Goal: Task Accomplishment & Management: Manage account settings

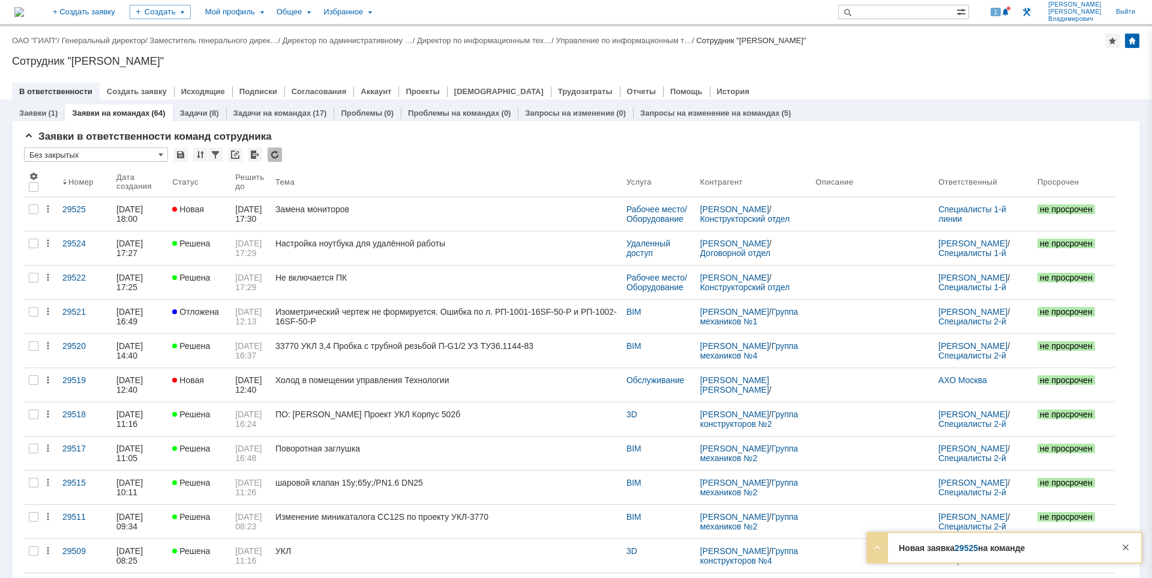
click at [1010, 11] on span at bounding box center [1005, 13] width 8 height 10
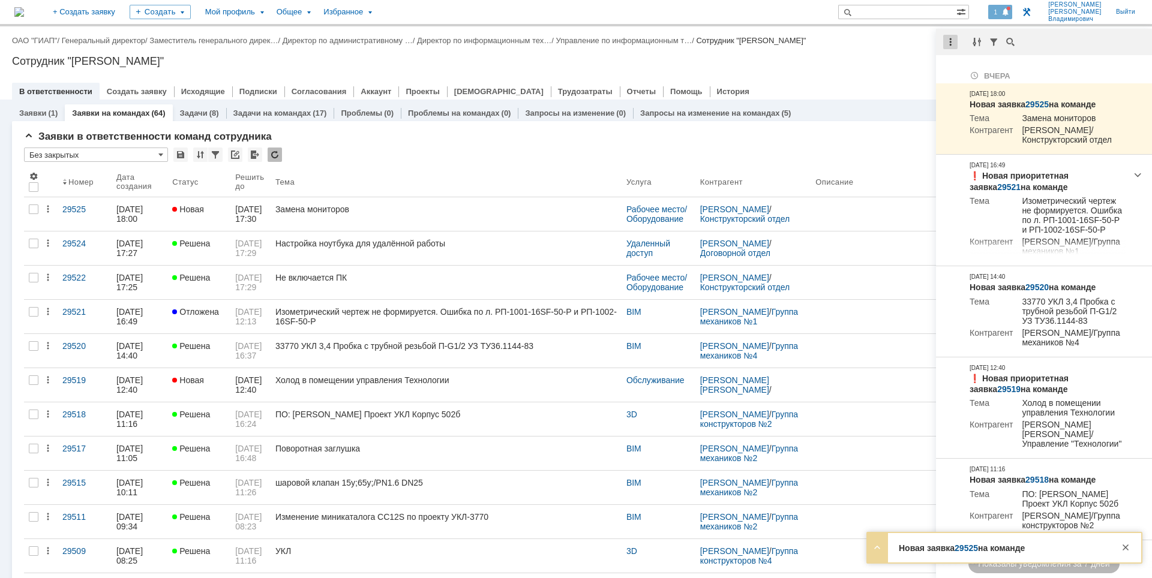
click at [947, 39] on div at bounding box center [950, 42] width 14 height 14
click at [951, 67] on div "Отметить уведомления прочитанными" at bounding box center [1032, 73] width 175 height 18
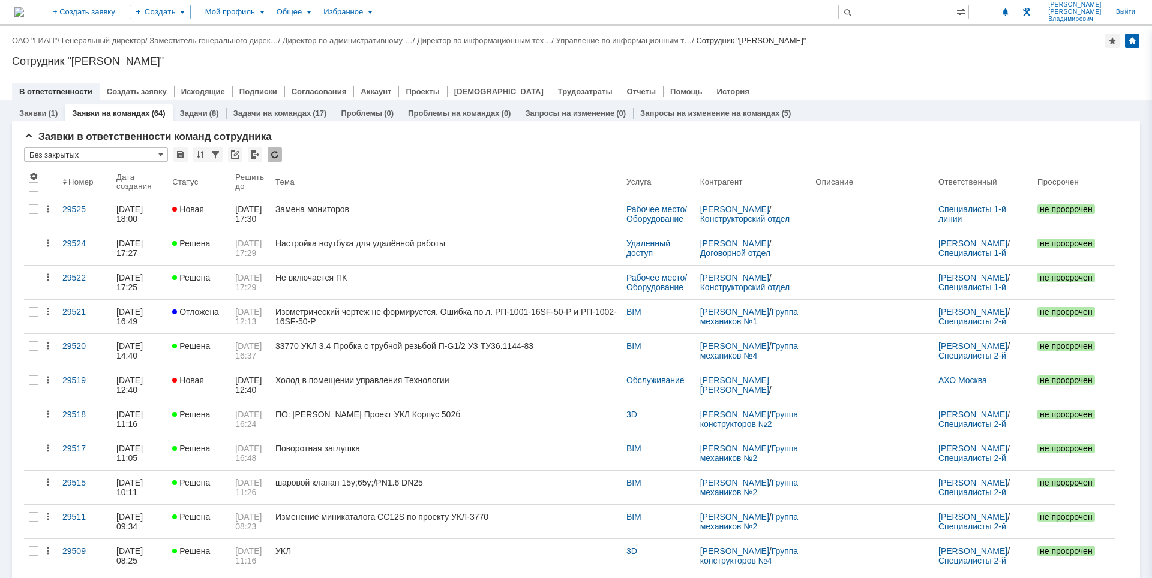
click at [905, 63] on div "Сотрудник "[PERSON_NAME]"" at bounding box center [576, 61] width 1128 height 12
click at [869, 75] on div at bounding box center [576, 79] width 1128 height 10
click at [914, 53] on div "Назад | ОАО "ГИАП" / Генеральный директор / Заместитель генерального дирек… / Д…" at bounding box center [576, 62] width 1152 height 73
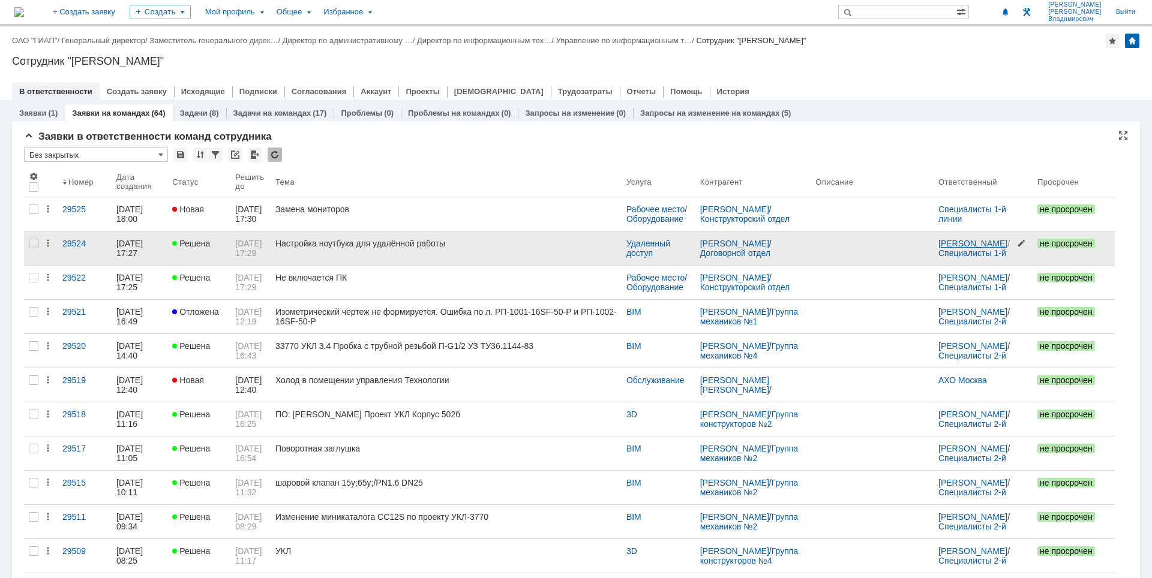
drag, startPoint x: 892, startPoint y: 56, endPoint x: 959, endPoint y: 248, distance: 203.9
click at [892, 56] on div "Сотрудник "[PERSON_NAME]"" at bounding box center [576, 61] width 1128 height 12
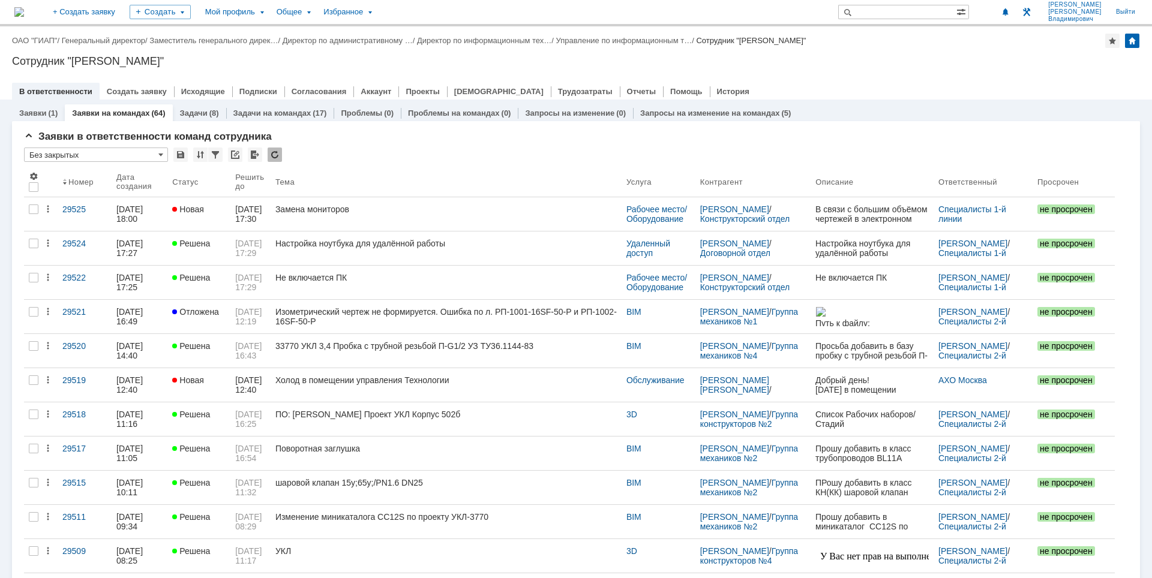
click at [942, 58] on div "Сотрудник "[PERSON_NAME]"" at bounding box center [576, 61] width 1128 height 12
click at [930, 64] on div "Сотрудник "[PERSON_NAME]"" at bounding box center [576, 61] width 1128 height 12
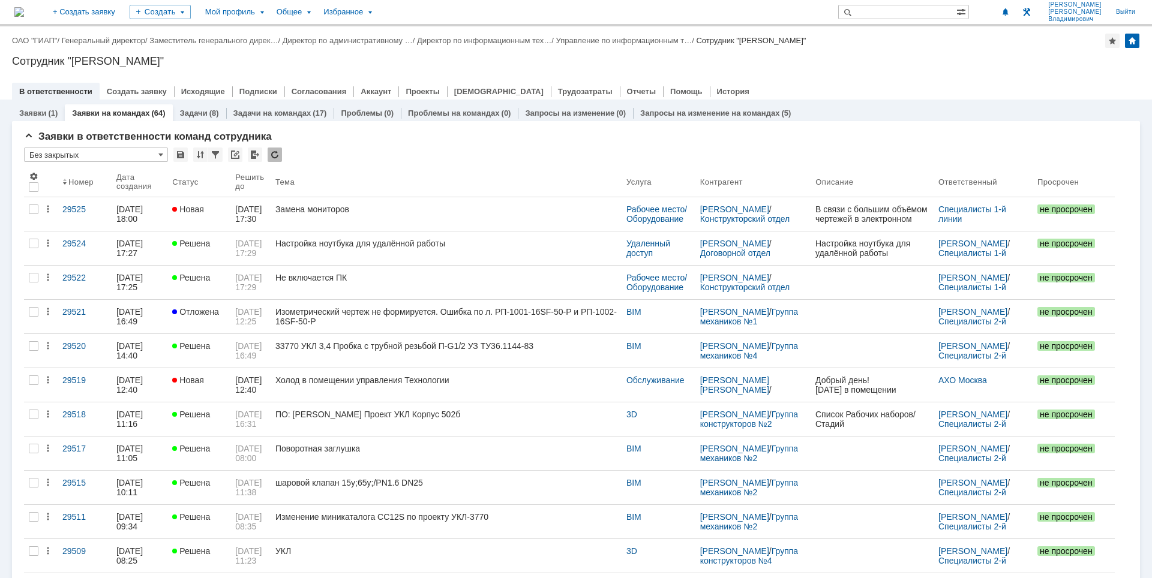
click at [578, 58] on div "Сотрудник "[PERSON_NAME]"" at bounding box center [576, 61] width 1128 height 12
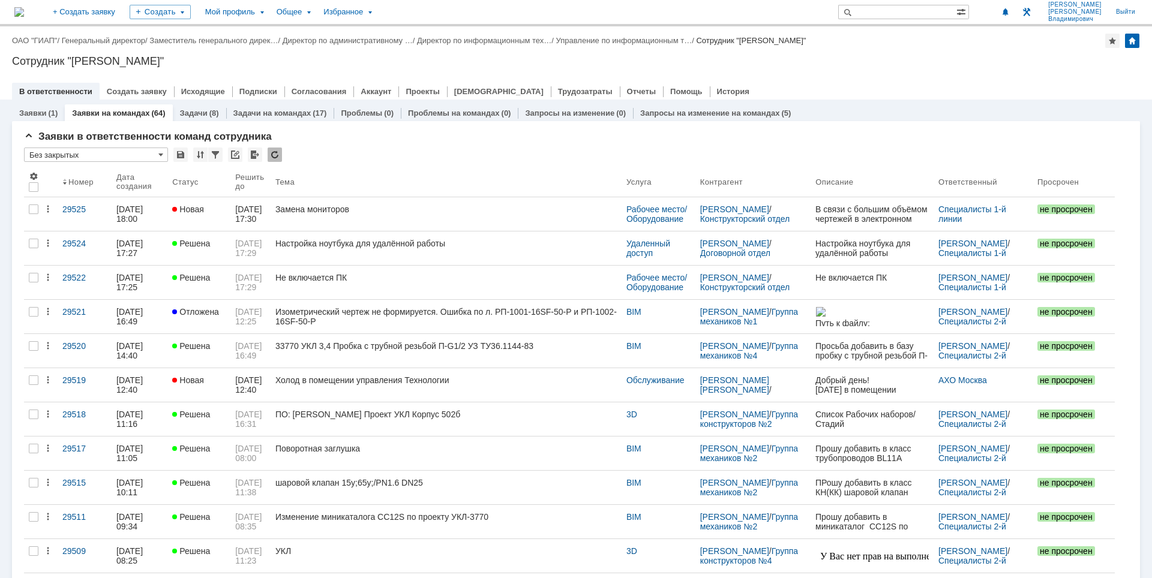
click at [939, 67] on div "Сотрудник "[PERSON_NAME]"" at bounding box center [576, 61] width 1128 height 12
click at [785, 79] on div at bounding box center [576, 79] width 1128 height 10
click at [899, 52] on div "Назад | ОАО "ГИАП" / Генеральный директор / Заместитель генерального дирек… / Д…" at bounding box center [576, 62] width 1152 height 73
click at [879, 86] on div "В ответственности Создать заявку Исходящие Подписки Согласования Аккаунт Проект…" at bounding box center [576, 91] width 1128 height 17
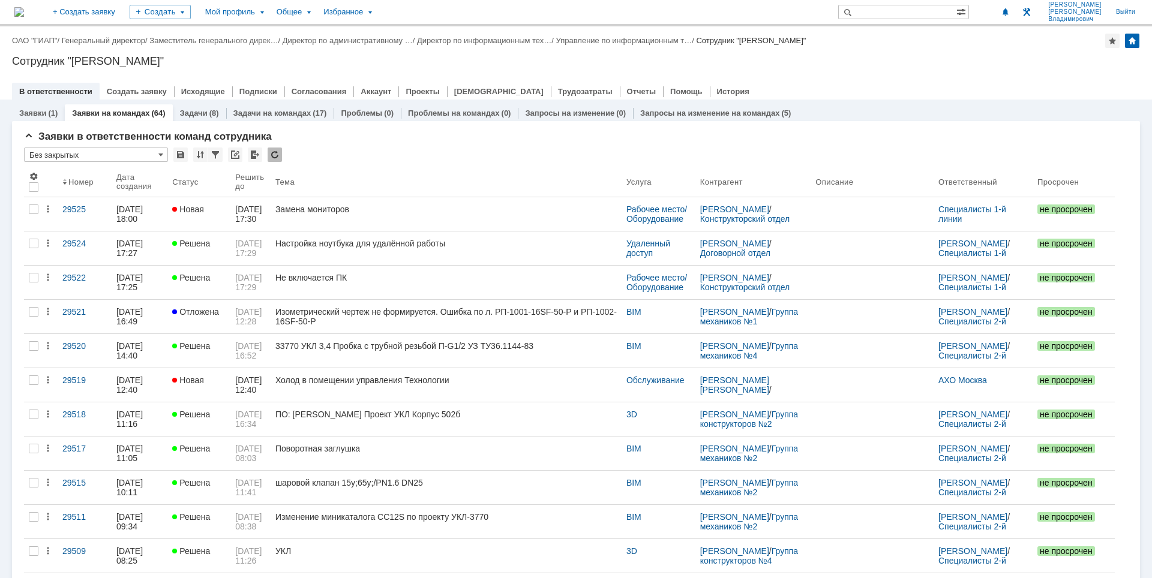
click at [935, 66] on div "Сотрудник "[PERSON_NAME]"" at bounding box center [576, 61] width 1128 height 12
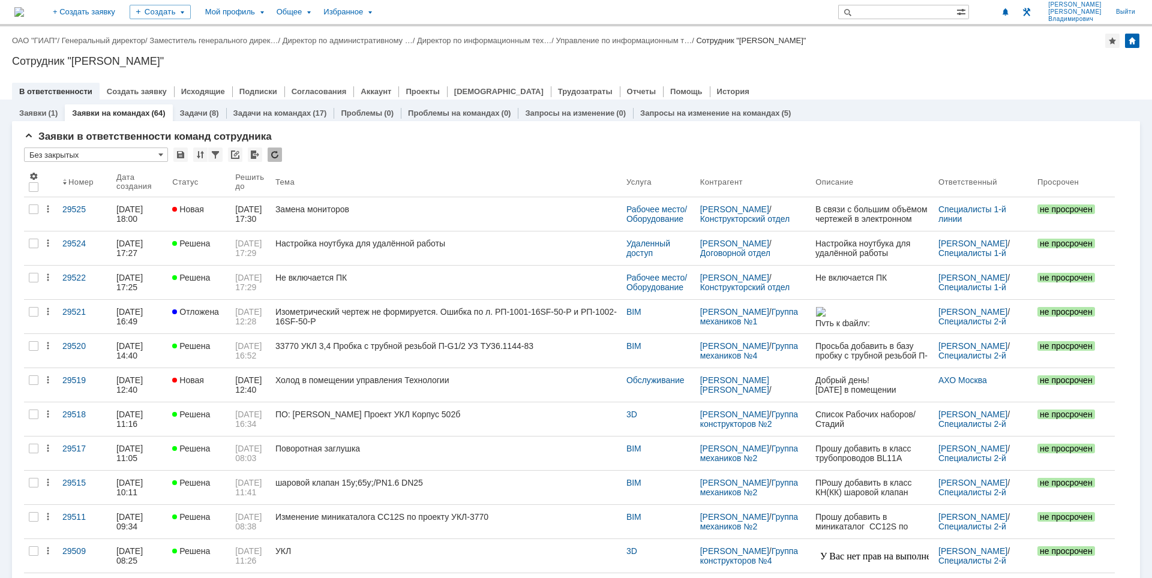
click at [947, 70] on div "Назад | ОАО "ГИАП" / Генеральный директор / Заместитель генерального дирек… / Д…" at bounding box center [576, 62] width 1152 height 73
click at [869, 72] on div "Назад | ОАО "ГИАП" / Генеральный директор / Заместитель генерального дирек… / Д…" at bounding box center [576, 62] width 1152 height 73
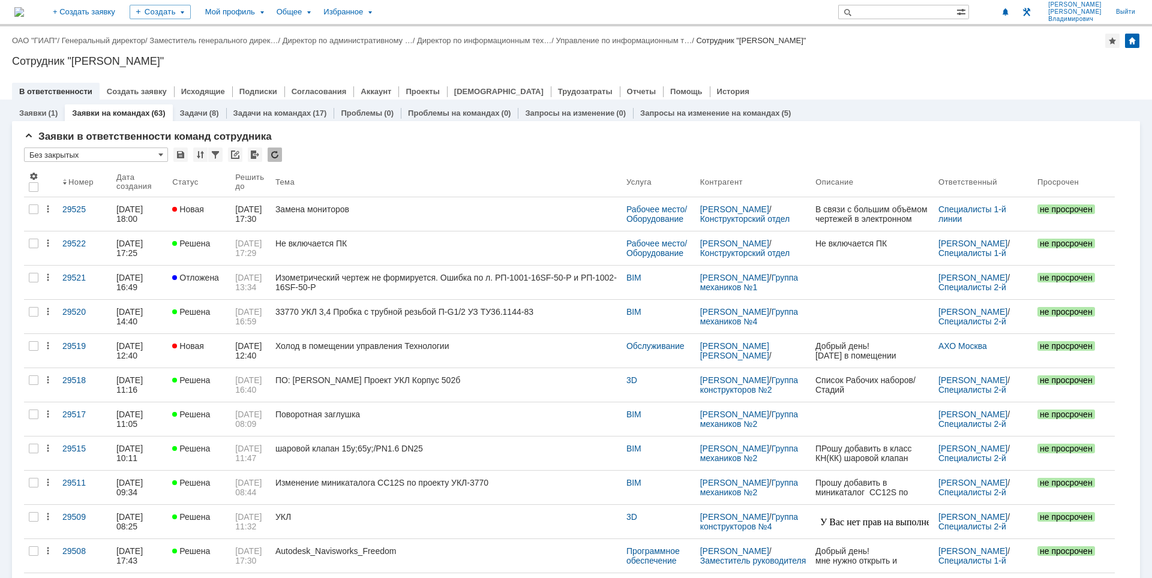
click at [974, 76] on div at bounding box center [576, 79] width 1128 height 10
click at [809, 80] on div at bounding box center [576, 79] width 1128 height 10
click at [287, 115] on link "Задачи на командах" at bounding box center [272, 113] width 78 height 9
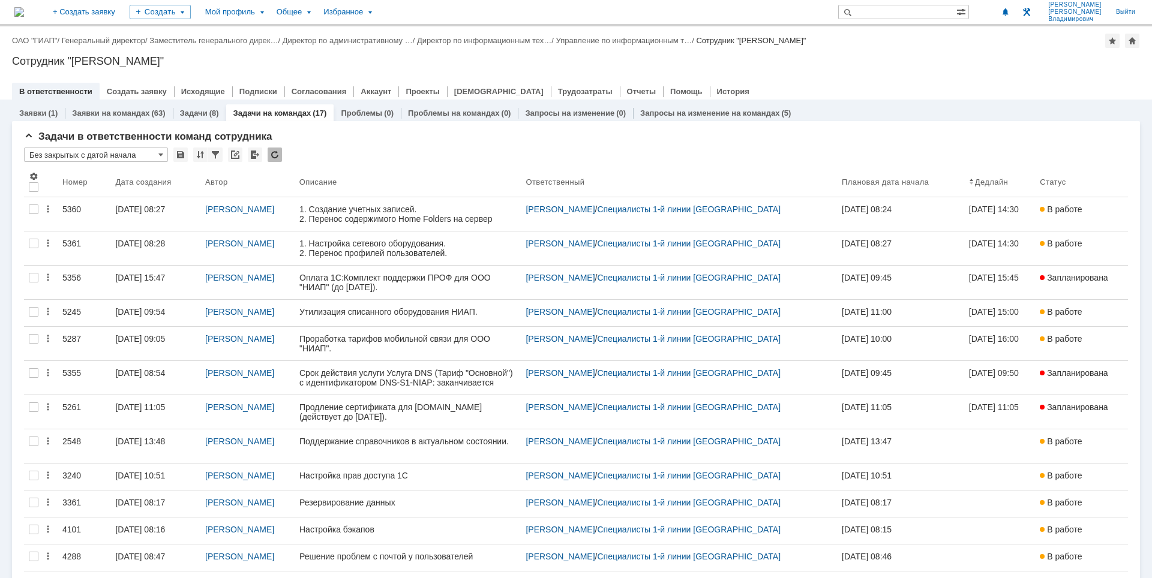
click at [797, 71] on div "Назад | ОАО "ГИАП" / Генеральный директор / Заместитель генерального дирек… / Д…" at bounding box center [576, 62] width 1152 height 73
click at [999, 67] on div "Сотрудник "[PERSON_NAME]"" at bounding box center [576, 61] width 1128 height 12
click at [921, 59] on div "Сотрудник "[PERSON_NAME]"" at bounding box center [576, 61] width 1128 height 12
click at [834, 72] on div "Назад | ОАО "ГИАП" / Генеральный директор / Заместитель генерального дирек… / Д…" at bounding box center [576, 62] width 1152 height 73
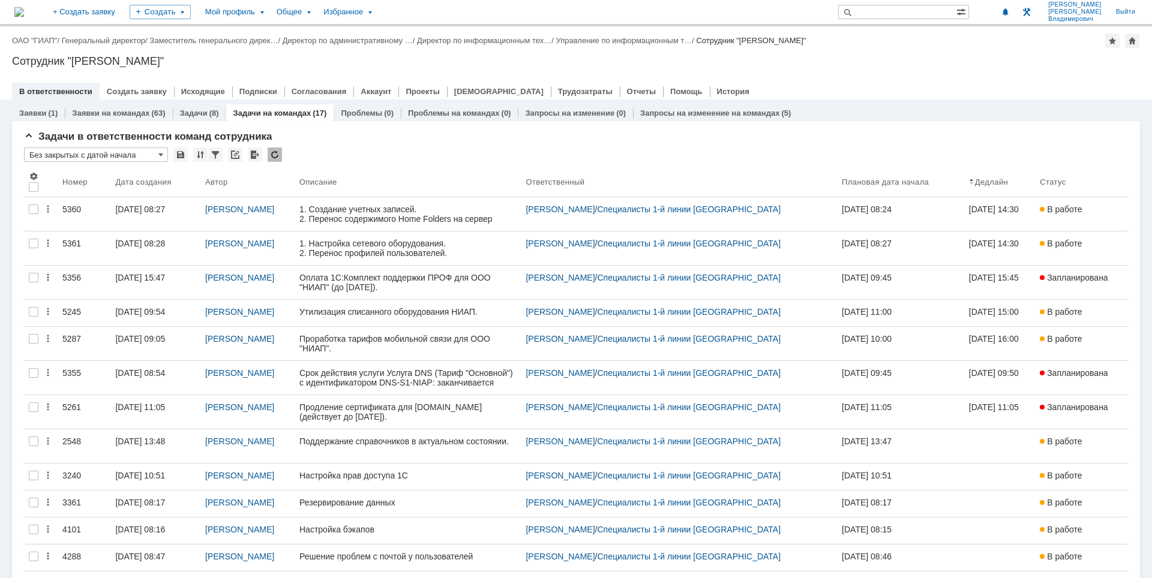
click at [24, 8] on img at bounding box center [19, 12] width 10 height 10
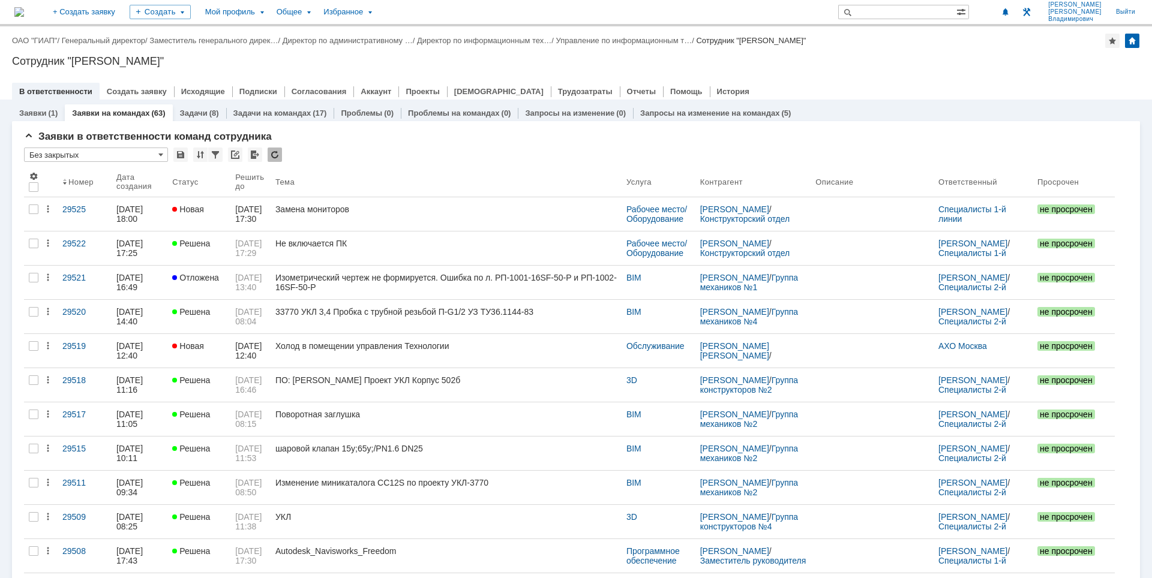
click at [905, 81] on div at bounding box center [576, 79] width 1128 height 10
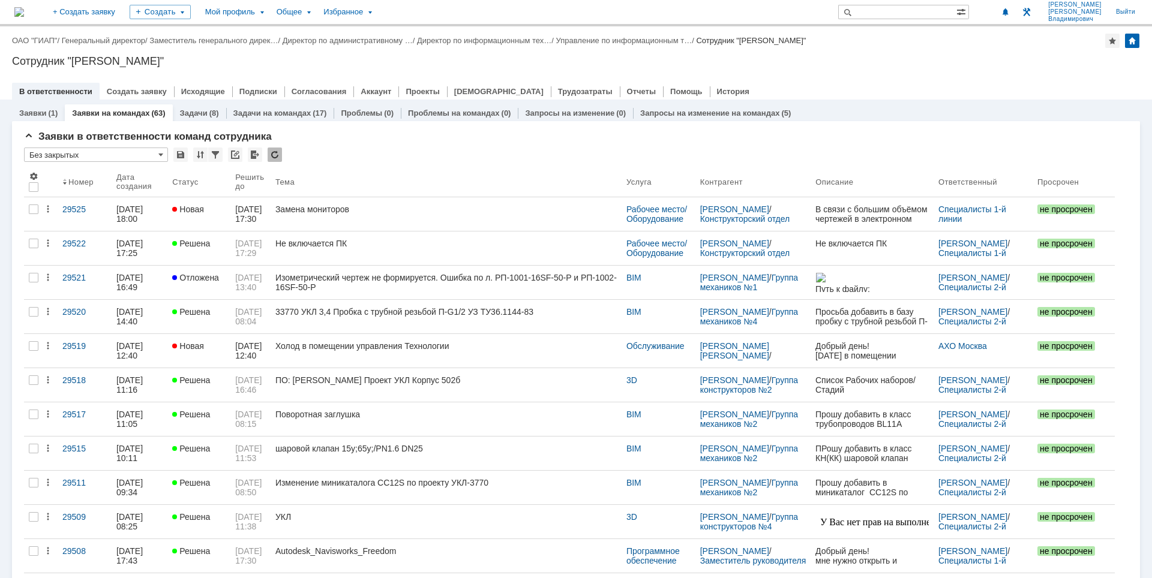
click at [833, 56] on div "Сотрудник "[PERSON_NAME]"" at bounding box center [576, 61] width 1128 height 12
click at [678, 59] on div "Сотрудник "[PERSON_NAME]"" at bounding box center [576, 61] width 1128 height 12
click at [794, 56] on div "Сотрудник "[PERSON_NAME]"" at bounding box center [576, 61] width 1128 height 12
click at [989, 67] on div "Сотрудник "[PERSON_NAME]"" at bounding box center [576, 61] width 1128 height 12
click at [850, 55] on div "Назад | ОАО "ГИАП" / Генеральный директор / Заместитель генерального дирек… / Д…" at bounding box center [576, 62] width 1152 height 73
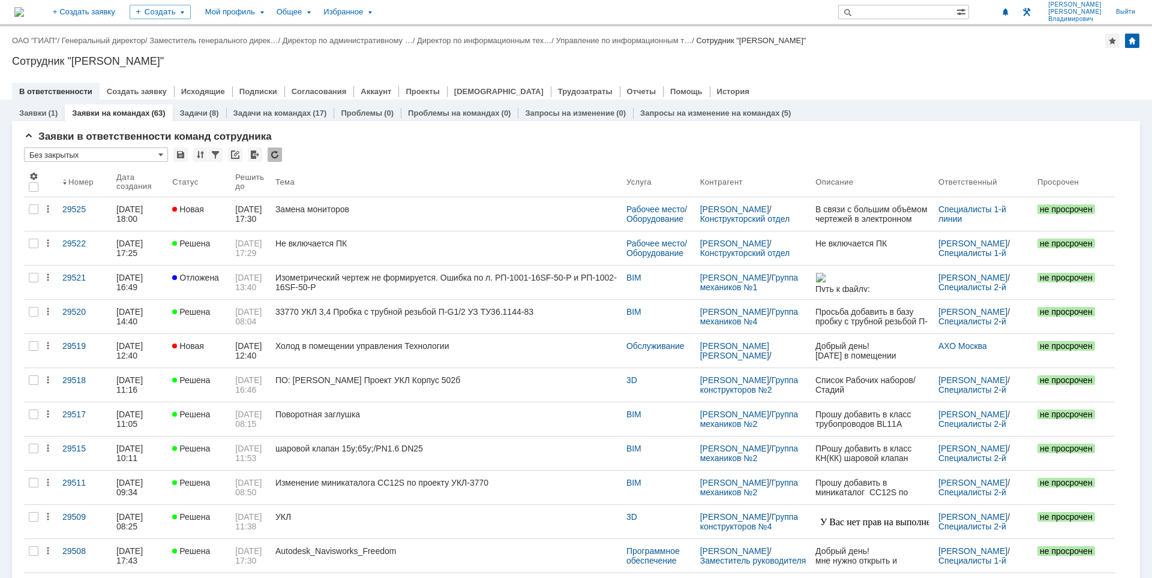
click at [842, 63] on div "Сотрудник "[PERSON_NAME]"" at bounding box center [576, 61] width 1128 height 12
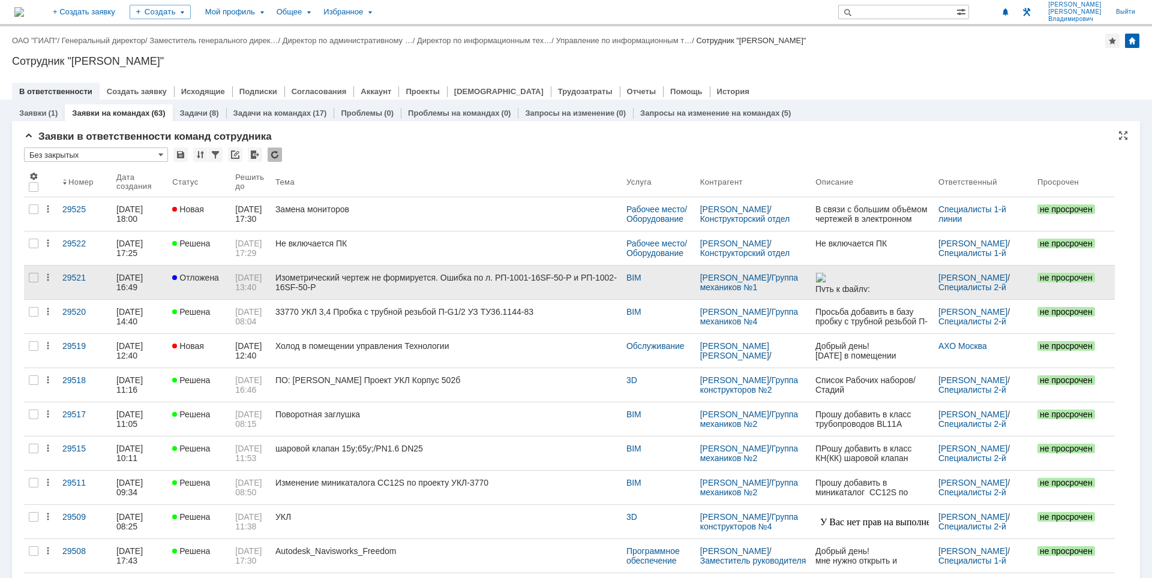
click at [462, 295] on link "Изометрический чертеж не формируется. Ошибка по л. РП-1001-16SF-50-P и РП-1002-…" at bounding box center [446, 283] width 351 height 34
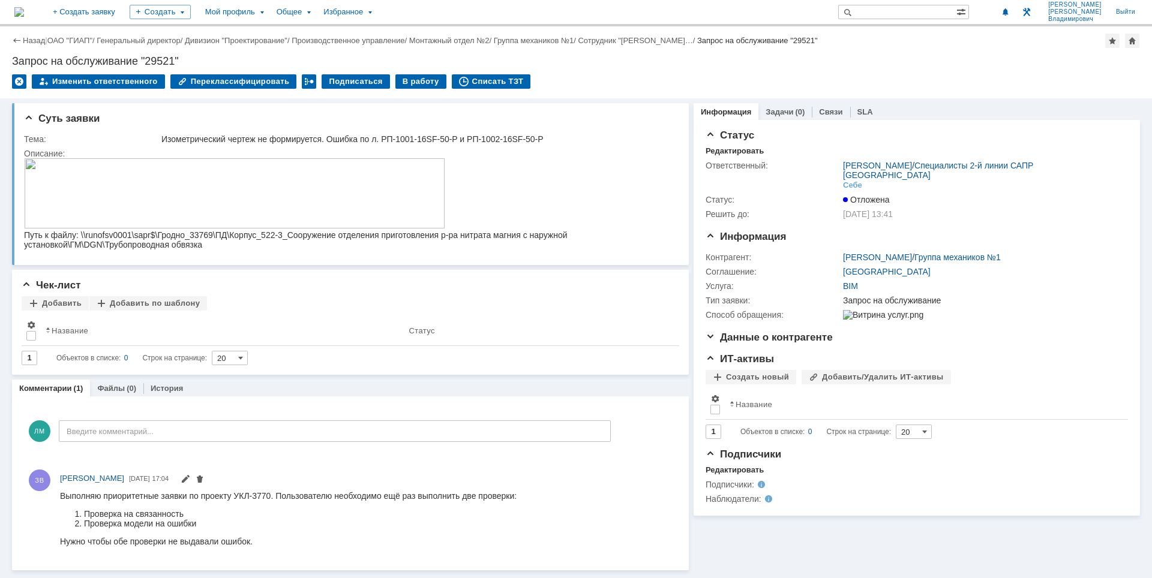
click at [24, 14] on img at bounding box center [19, 12] width 10 height 10
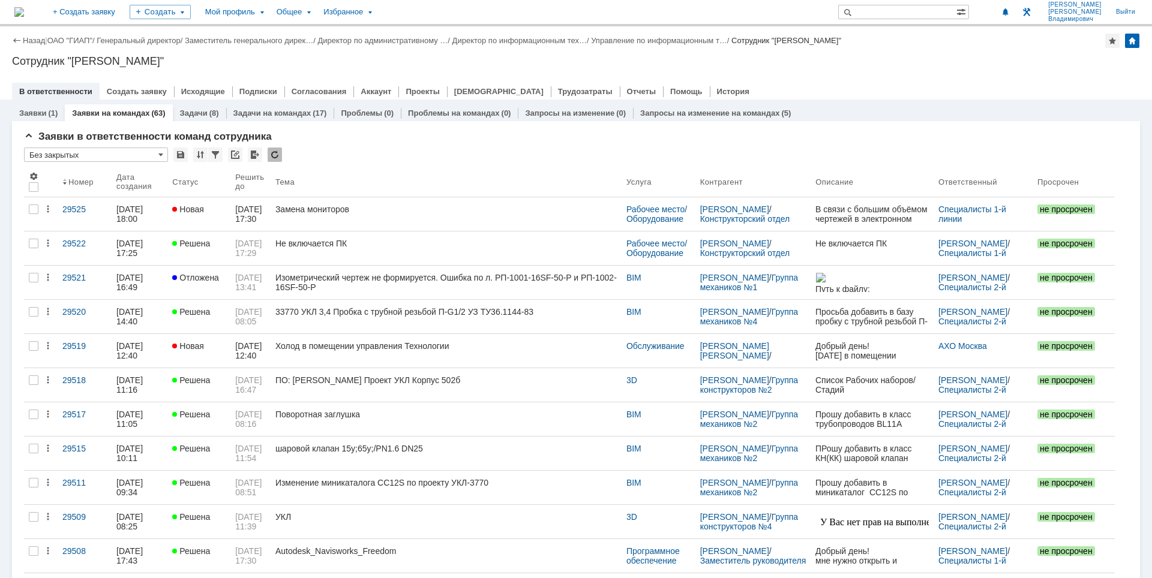
click at [904, 51] on div "Назад | ОАО "ГИАП" / Генеральный директор / Заместитель генерального дирек… / Д…" at bounding box center [576, 62] width 1152 height 73
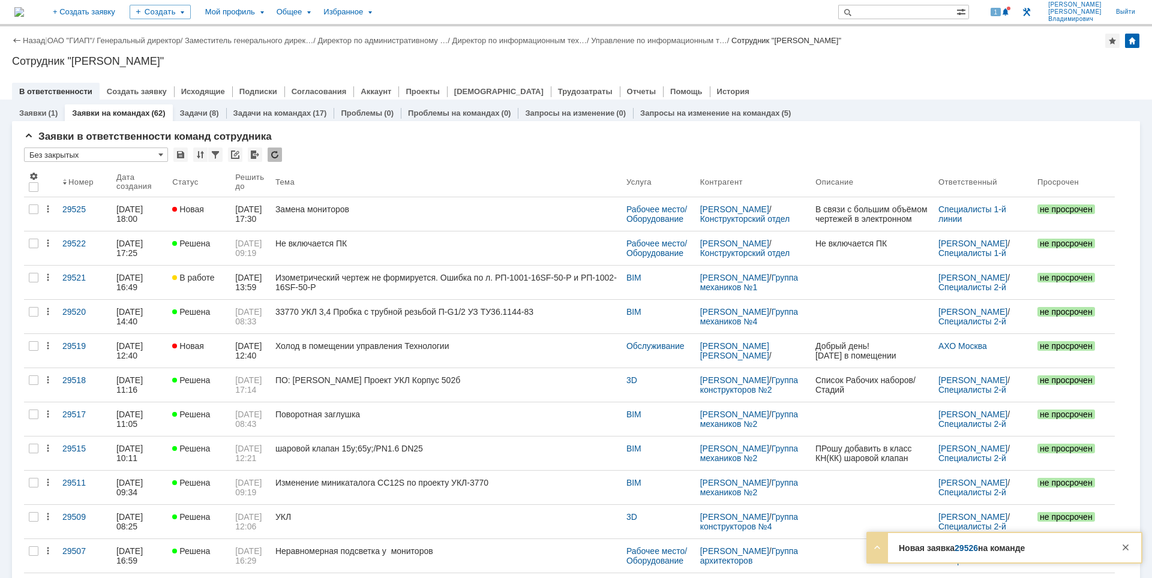
click at [24, 15] on img at bounding box center [19, 12] width 10 height 10
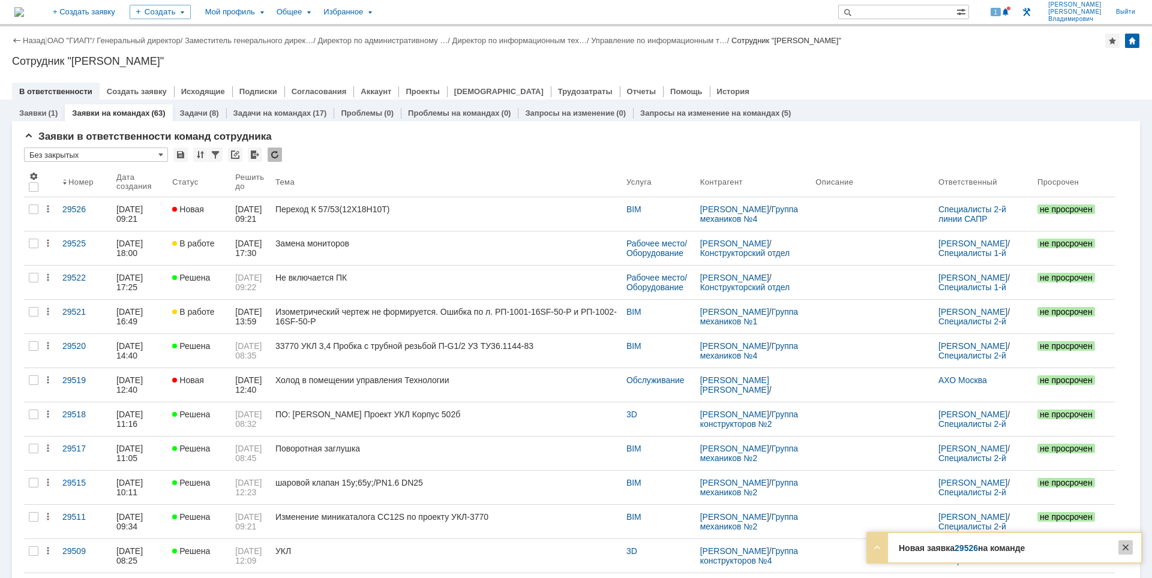
click at [1128, 547] on div at bounding box center [1125, 547] width 14 height 14
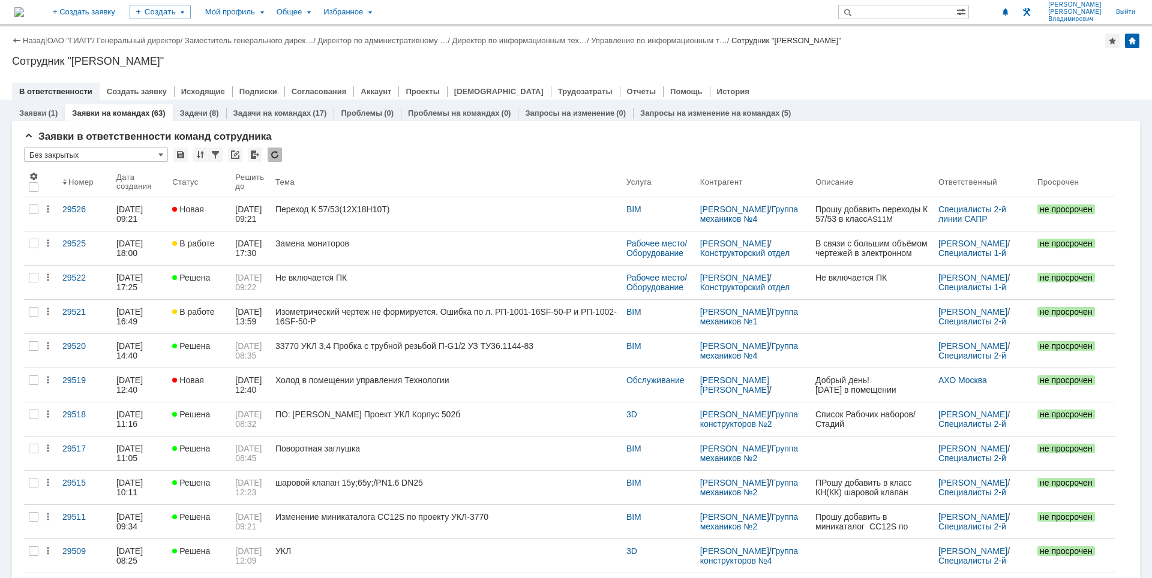
click at [974, 64] on div "Сотрудник "[PERSON_NAME]"" at bounding box center [576, 61] width 1128 height 12
click at [906, 74] on div "Назад | ОАО "ГИАП" / Генеральный директор / Заместитель генерального дирек… / Д…" at bounding box center [576, 62] width 1152 height 73
click at [1001, 10] on span "1" at bounding box center [995, 12] width 11 height 8
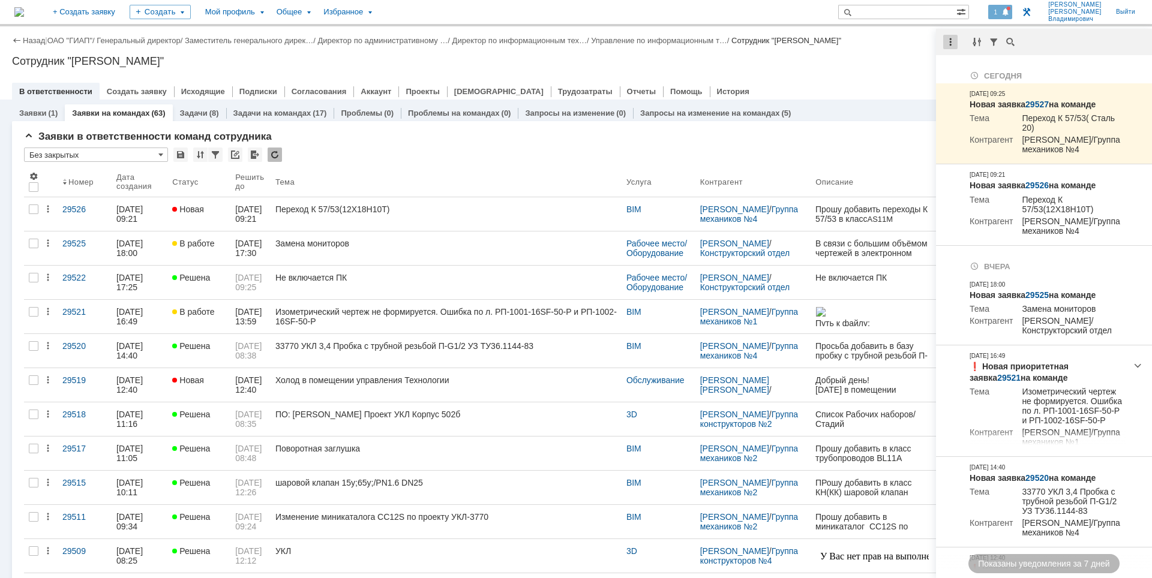
click at [956, 43] on div at bounding box center [950, 42] width 14 height 14
click at [958, 71] on div "Отметить уведомления прочитанными" at bounding box center [1033, 72] width 161 height 8
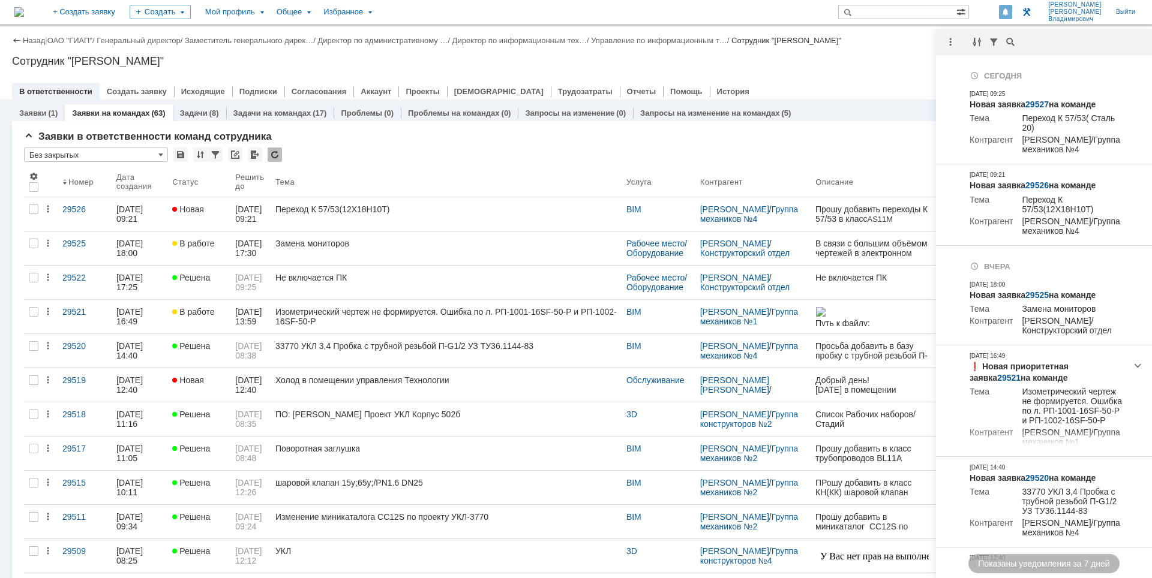
click at [860, 67] on div "Сотрудник "[PERSON_NAME]"" at bounding box center [576, 61] width 1128 height 12
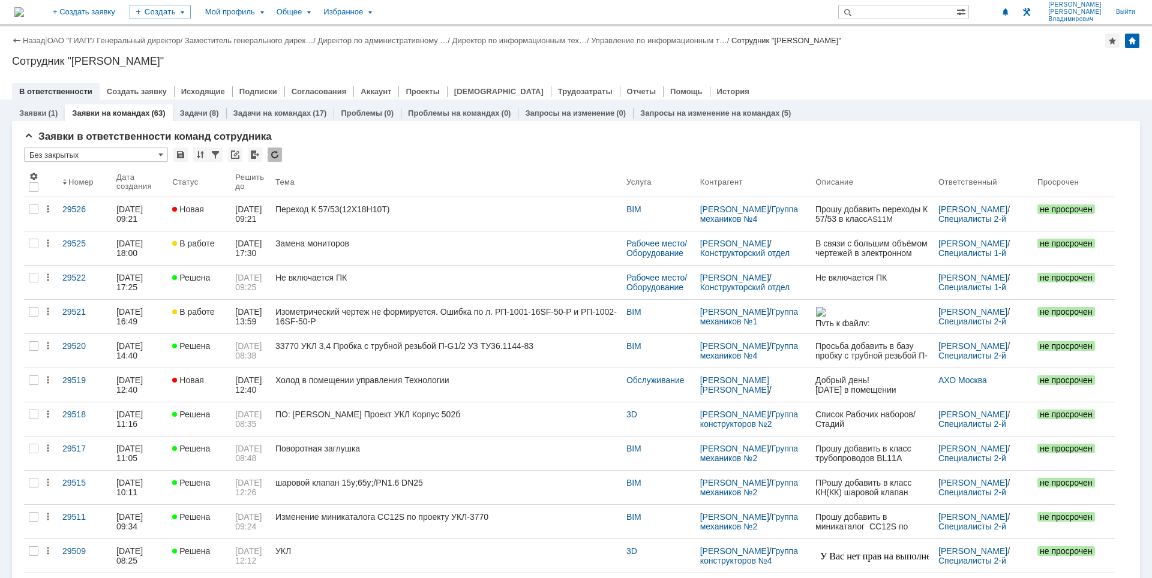
click at [833, 60] on div "Сотрудник "[PERSON_NAME]"" at bounding box center [576, 61] width 1128 height 12
click at [855, 74] on div at bounding box center [576, 79] width 1128 height 10
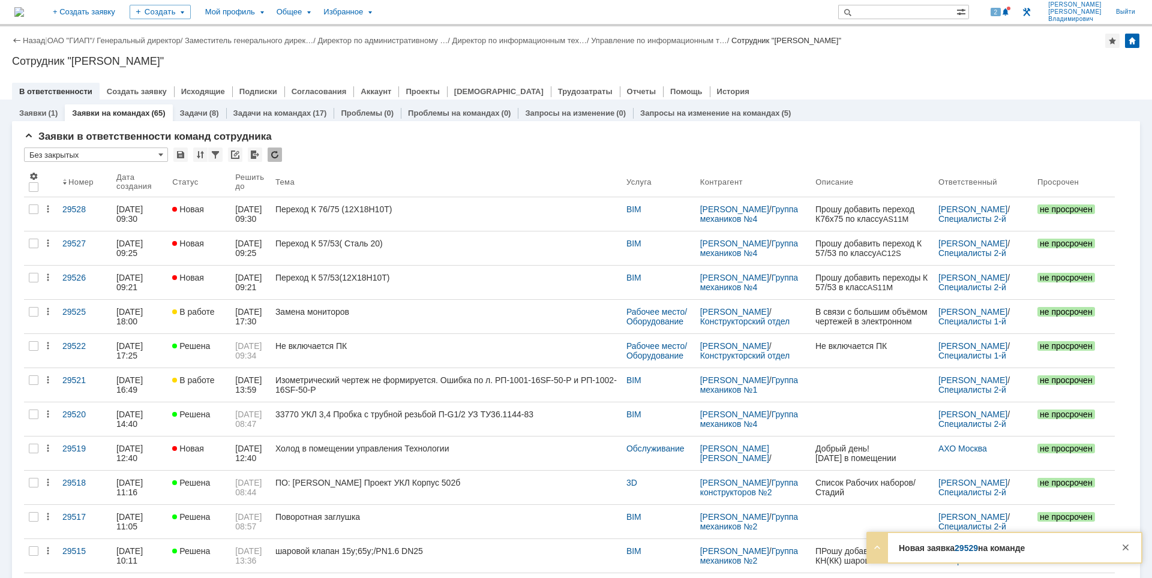
click at [1012, 20] on div "2" at bounding box center [994, 12] width 36 height 24
click at [1010, 10] on span at bounding box center [1005, 13] width 8 height 10
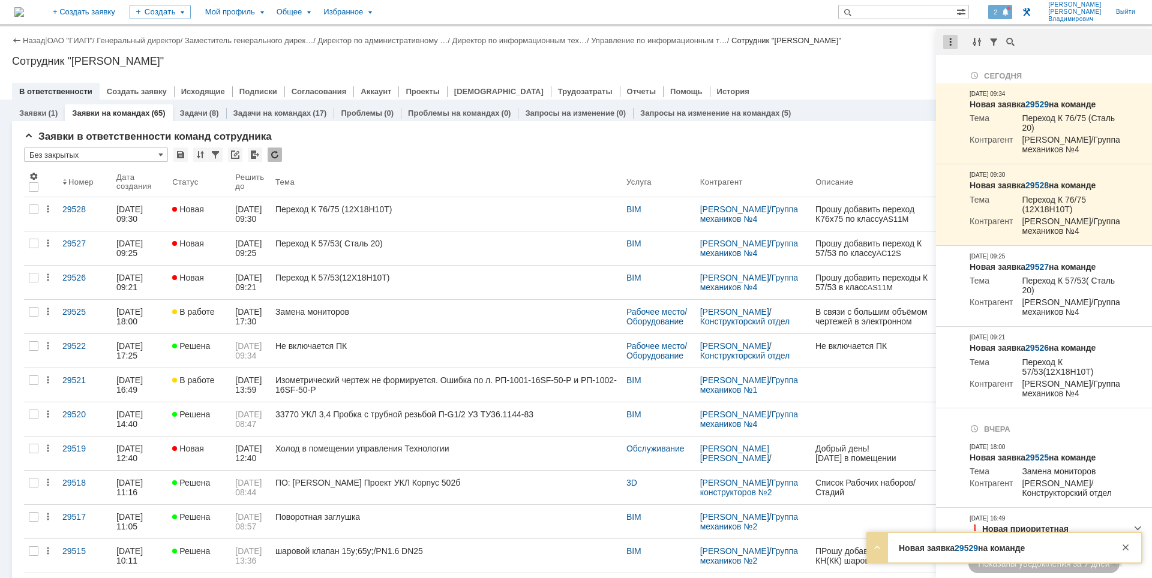
click at [953, 40] on div at bounding box center [950, 42] width 14 height 14
click at [959, 70] on div "Отметить уведомления прочитанными" at bounding box center [1033, 72] width 161 height 8
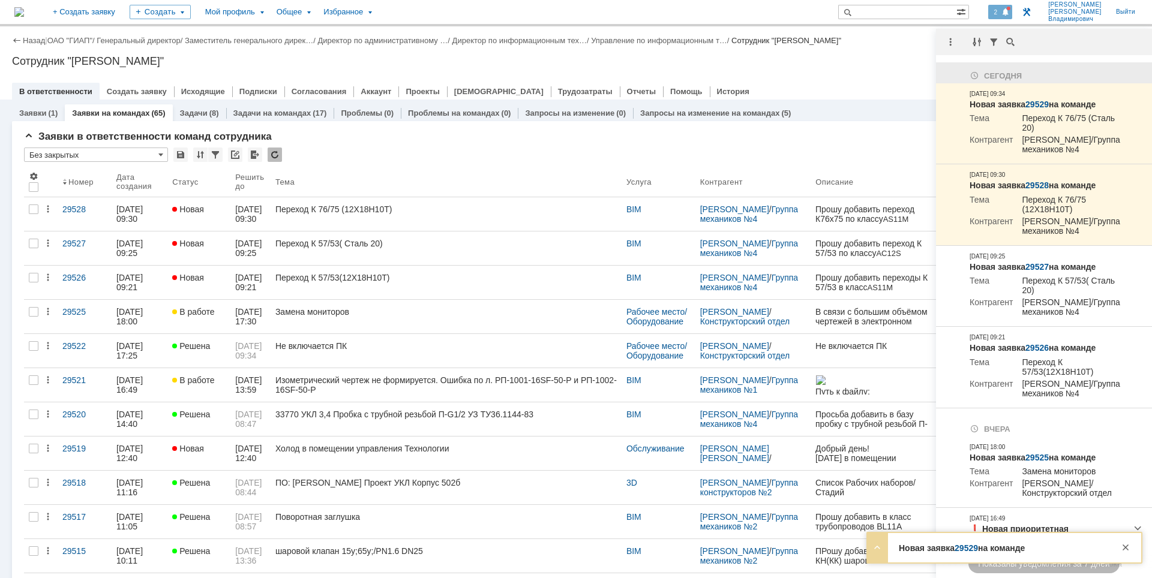
click at [886, 76] on div at bounding box center [576, 79] width 1128 height 10
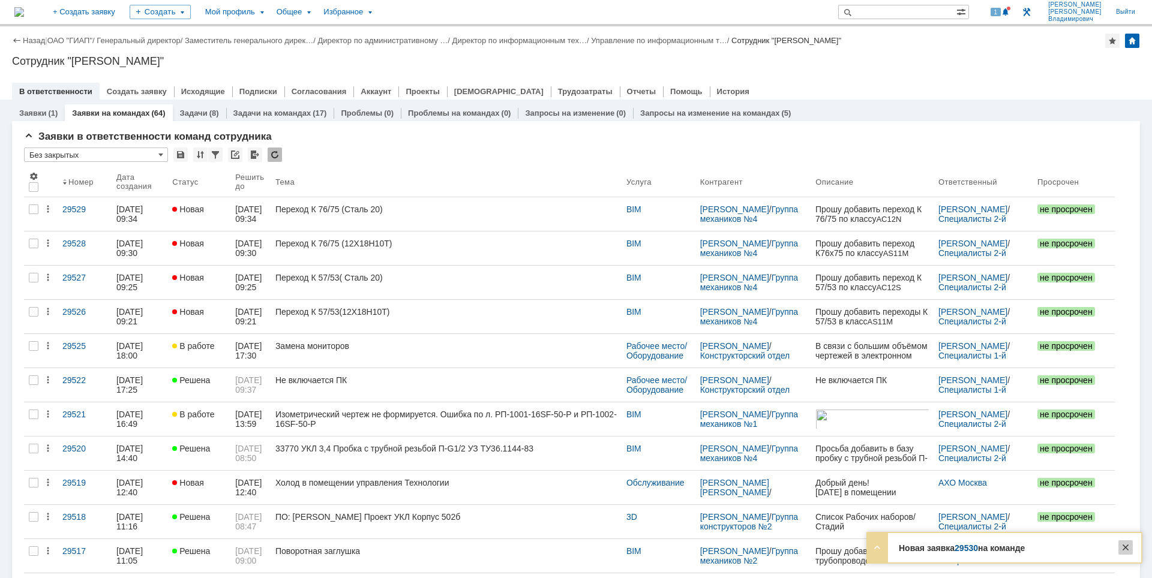
click at [1130, 546] on div at bounding box center [1125, 547] width 14 height 14
click at [1002, 51] on div "Назад | ОАО "ГИАП" / Генеральный директор / Заместитель генерального дирек… / Д…" at bounding box center [576, 62] width 1152 height 73
click at [969, 70] on div "Назад | ОАО "ГИАП" / Генеральный директор / Заместитель генерального дирек… / Д…" at bounding box center [576, 62] width 1152 height 73
click at [913, 68] on div "Назад | ОАО "ГИАП" / Генеральный директор / Заместитель генерального дирек… / Д…" at bounding box center [576, 62] width 1152 height 73
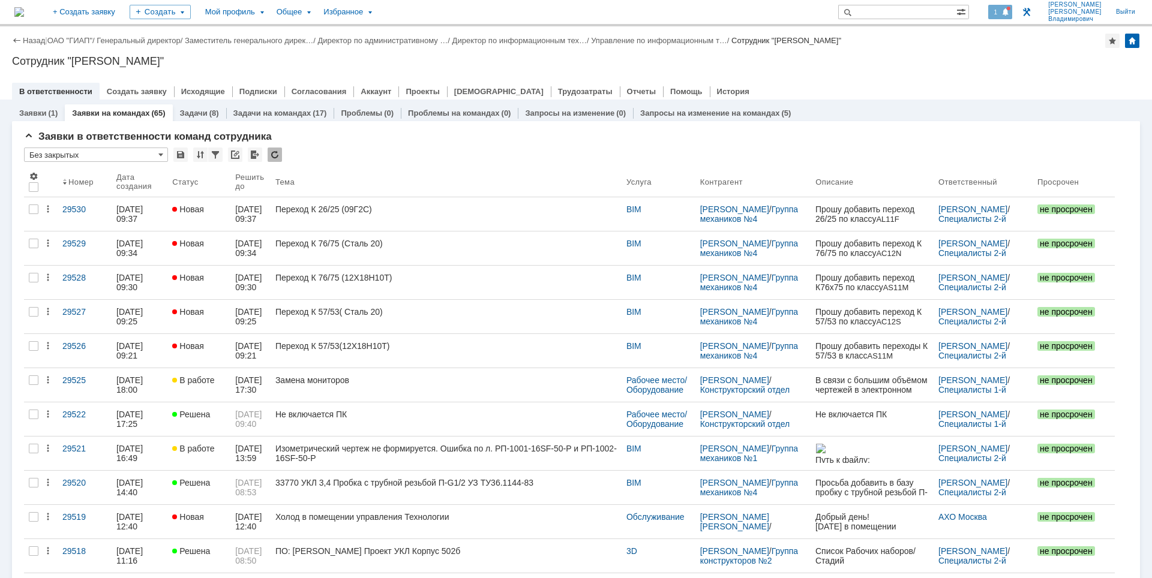
click at [1010, 14] on span at bounding box center [1005, 13] width 8 height 10
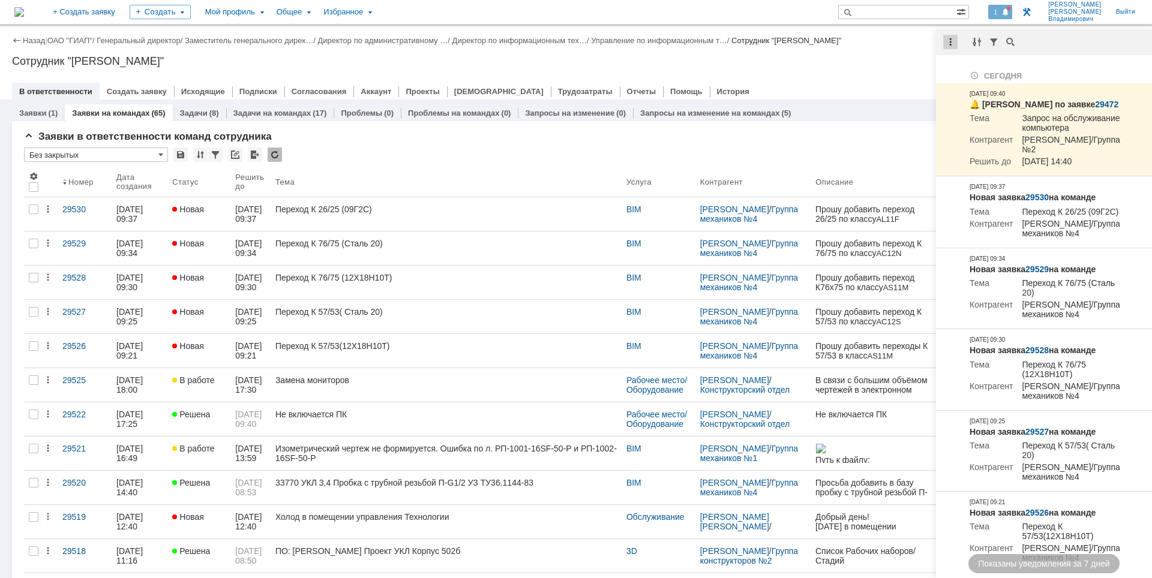
click at [948, 39] on div at bounding box center [950, 42] width 14 height 14
click at [961, 73] on div "Отметить уведомления прочитанными" at bounding box center [1033, 72] width 161 height 8
click at [863, 84] on div "В ответственности Создать заявку Исходящие Подписки Согласования Аккаунт Проект…" at bounding box center [576, 91] width 1128 height 17
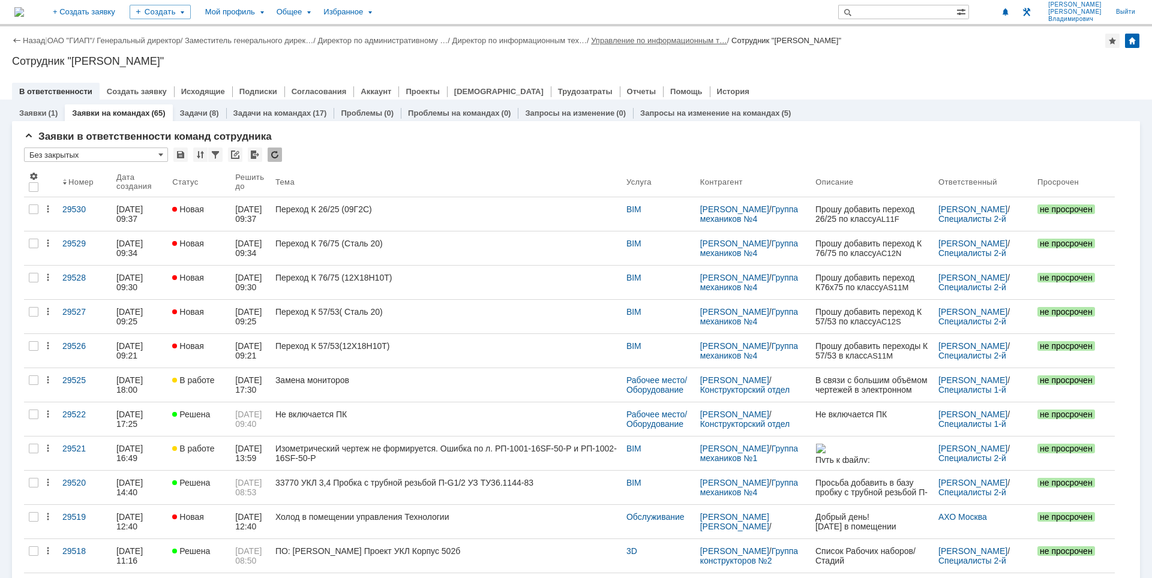
click at [659, 43] on link "Управление по информационным т…" at bounding box center [659, 40] width 136 height 9
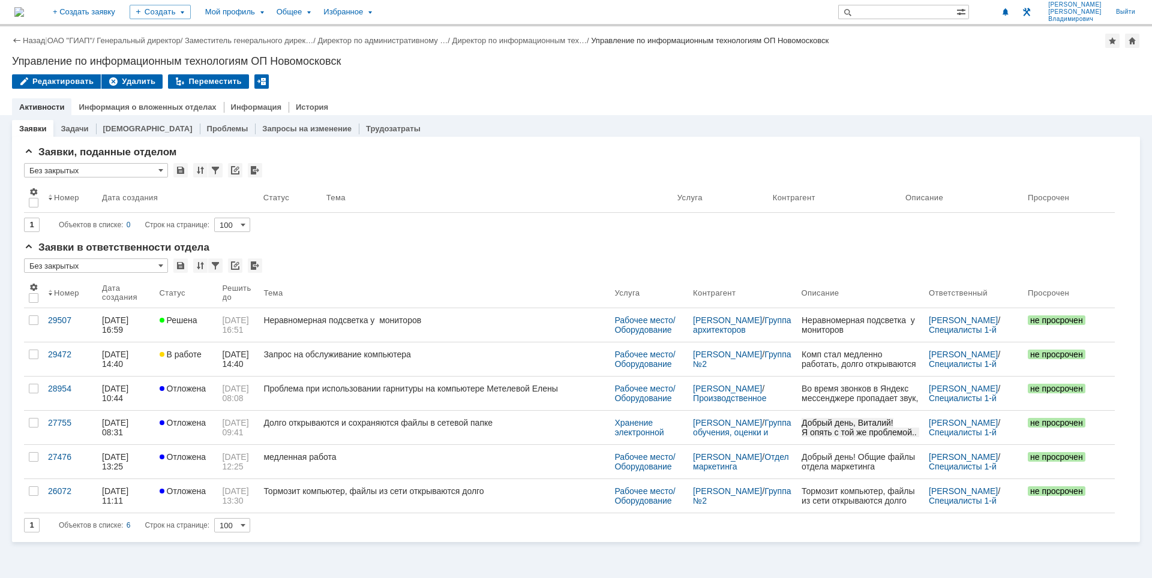
click at [533, 77] on div "Редактировать Удалить Переместить" at bounding box center [576, 86] width 1128 height 25
click at [14, 12] on img at bounding box center [14, 12] width 0 height 0
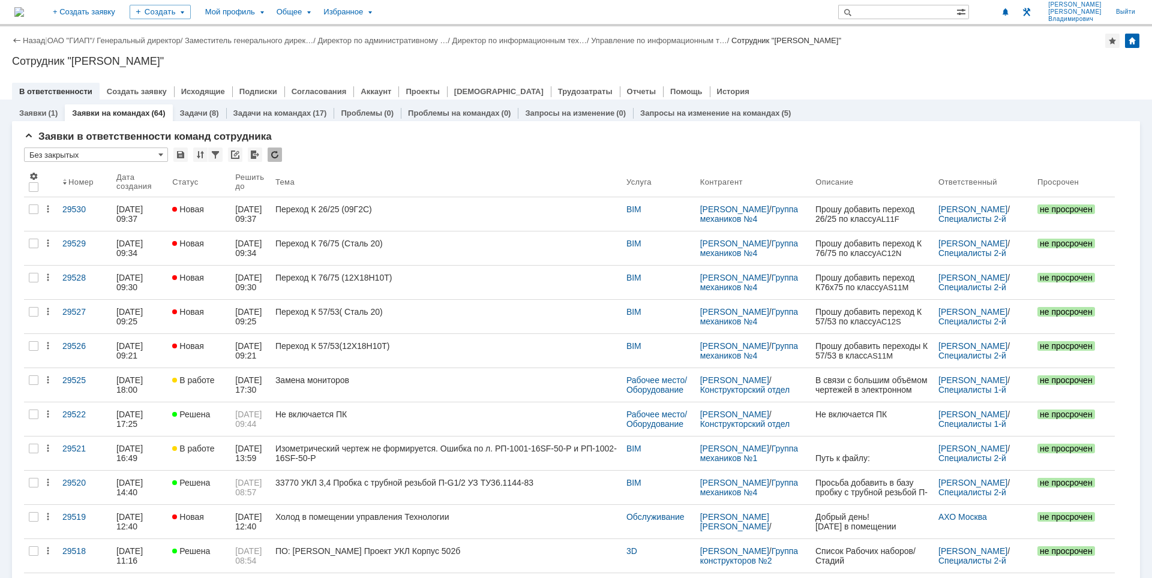
click at [881, 67] on div "Сотрудник "[PERSON_NAME]"" at bounding box center [576, 61] width 1128 height 12
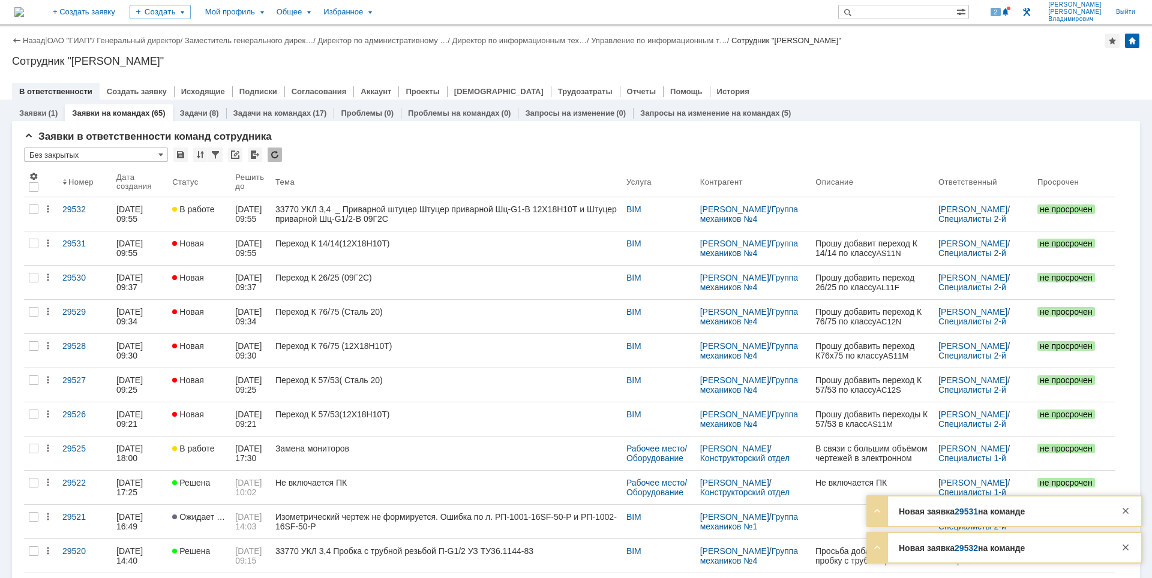
click at [995, 74] on div "Назад | ОАО "ГИАП" / Генеральный директор / Заместитель генерального дирек… / Д…" at bounding box center [576, 62] width 1152 height 73
click at [1010, 7] on div at bounding box center [1009, 9] width 4 height 4
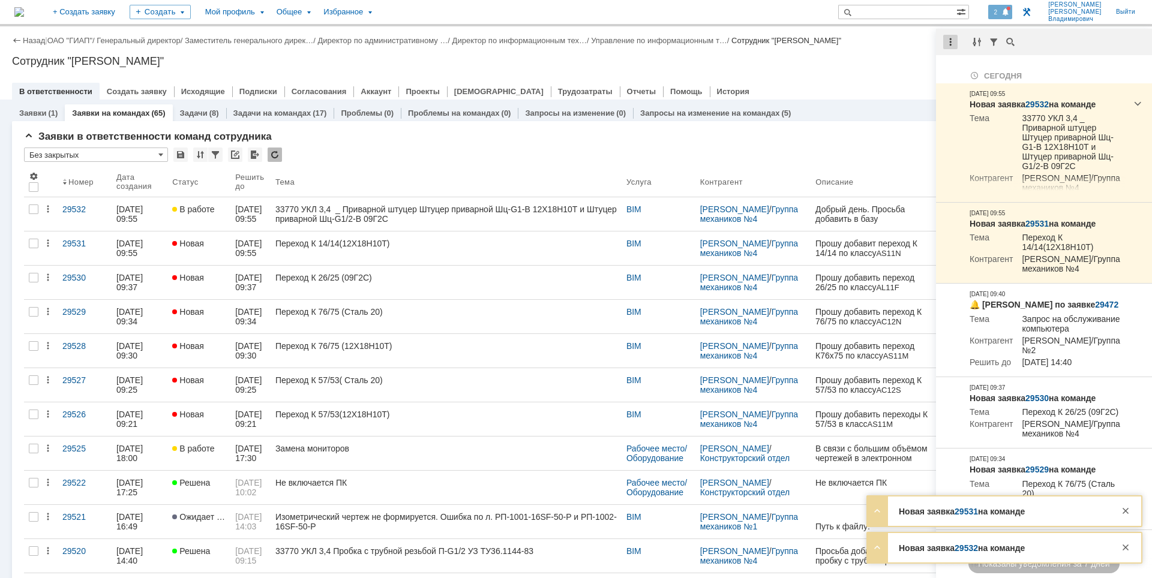
click at [953, 41] on div at bounding box center [950, 42] width 14 height 14
click at [953, 70] on div "Отметить уведомления прочитанными" at bounding box center [1033, 72] width 161 height 8
click at [866, 70] on div "Назад | ОАО "ГИАП" / Генеральный директор / Заместитель генерального дирек… / Д…" at bounding box center [576, 62] width 1152 height 73
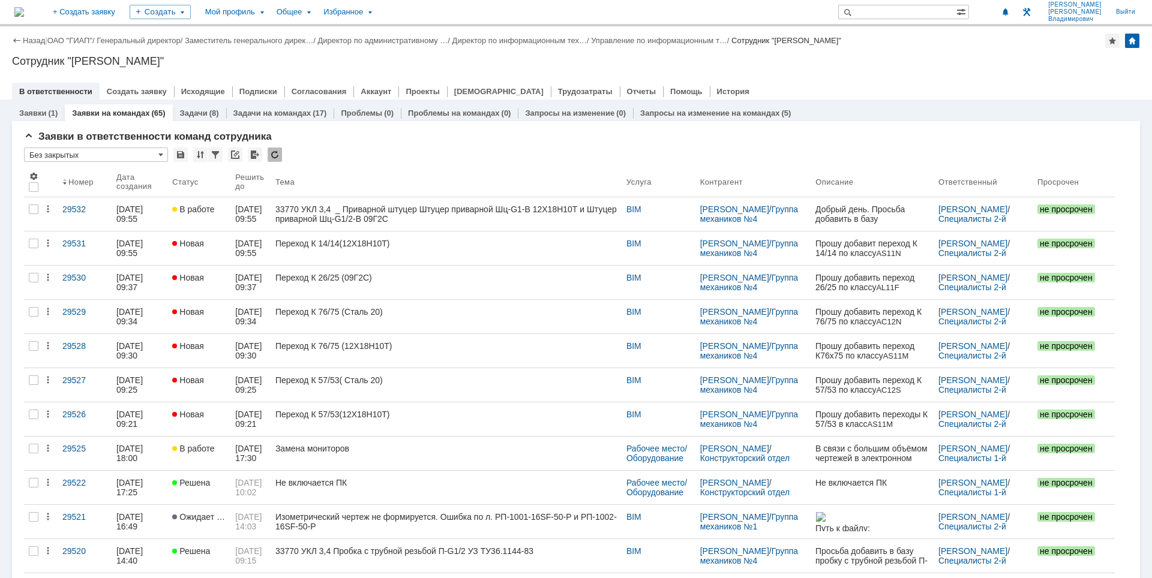
click at [861, 52] on div "Назад | ОАО "ГИАП" / Генеральный директор / Заместитель генерального дирек… / Д…" at bounding box center [576, 62] width 1152 height 73
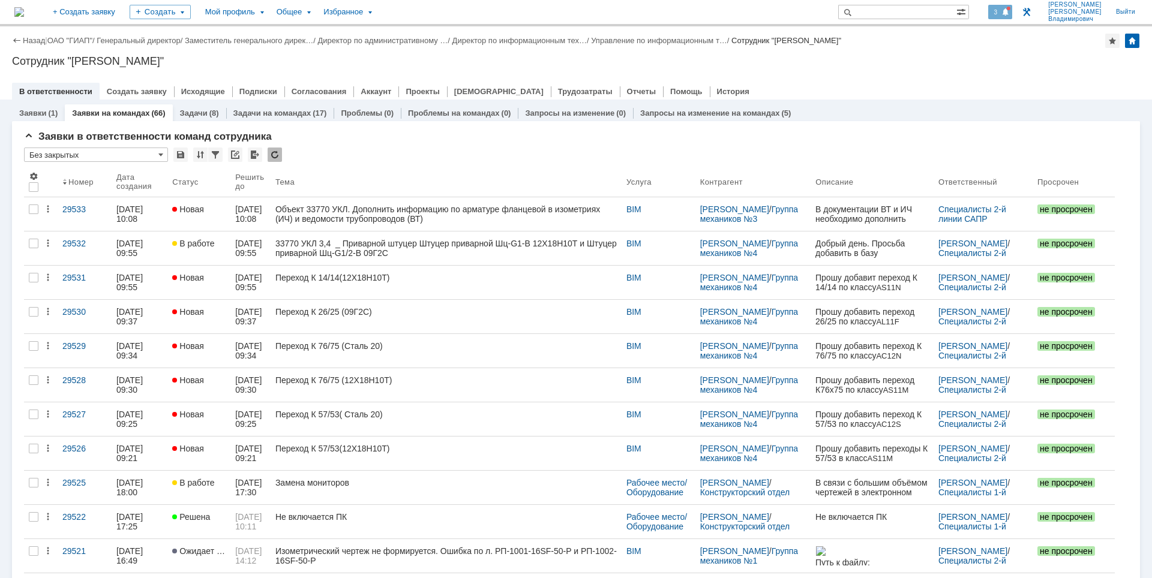
click at [1008, 13] on span at bounding box center [1005, 13] width 8 height 10
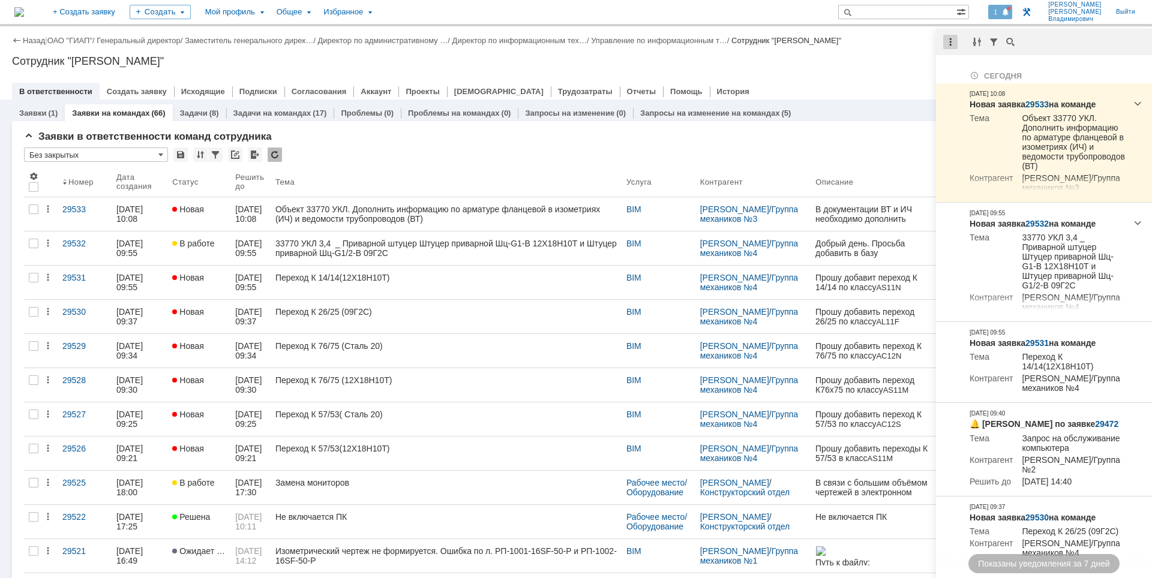
click at [947, 44] on div at bounding box center [950, 42] width 14 height 14
click at [960, 70] on div "Отметить уведомления прочитанными" at bounding box center [1033, 72] width 161 height 8
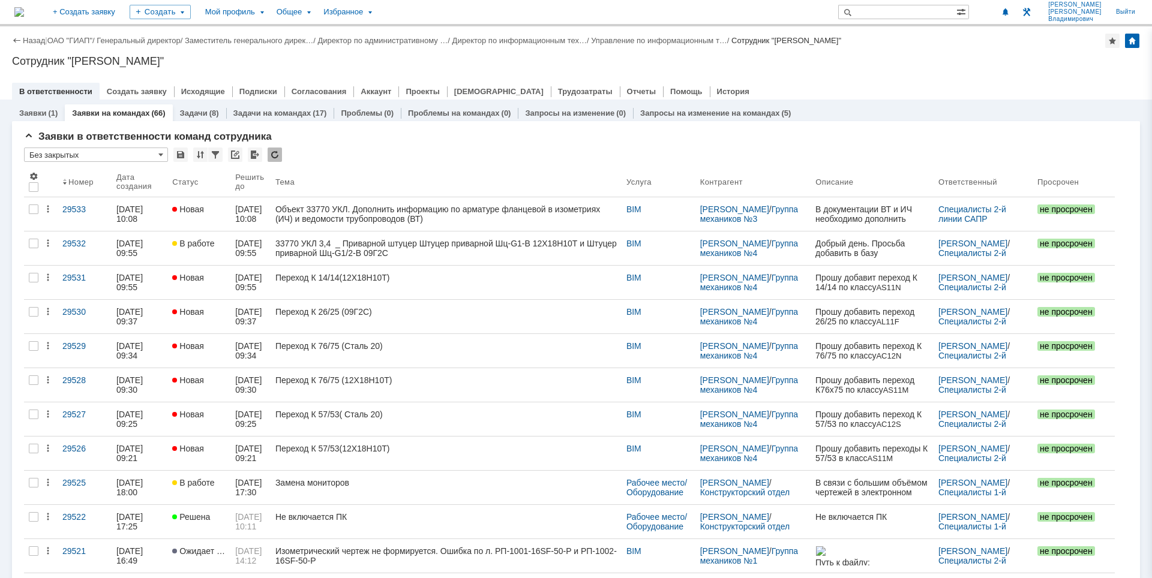
click at [920, 71] on div "Назад | ОАО "ГИАП" / Генеральный директор / Заместитель генерального дирек… / Д…" at bounding box center [576, 62] width 1152 height 73
